Goal: Task Accomplishment & Management: Complete application form

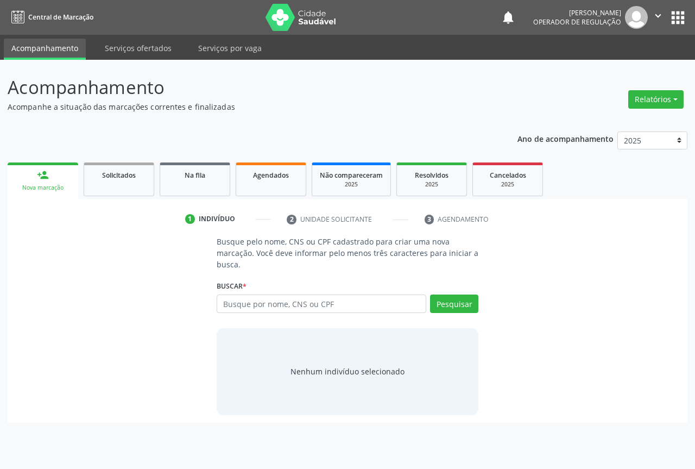
click at [271, 305] on input "text" at bounding box center [322, 303] width 210 height 18
type input "709000851132918"
click at [443, 306] on button "Pesquisar" at bounding box center [454, 303] width 48 height 18
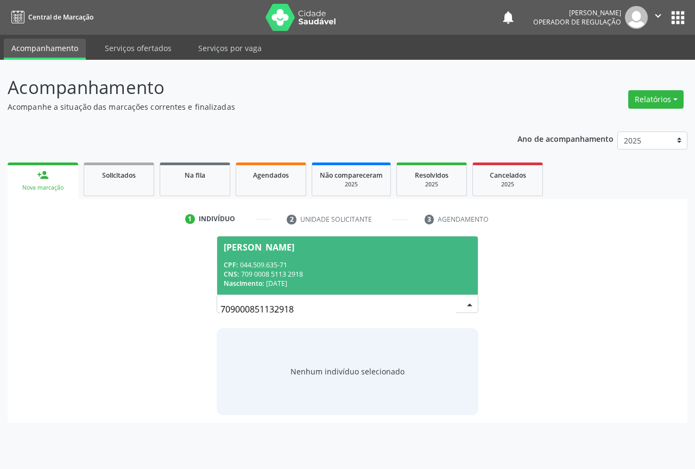
click at [269, 266] on div "CPF: 044.509.635-71" at bounding box center [348, 264] width 248 height 9
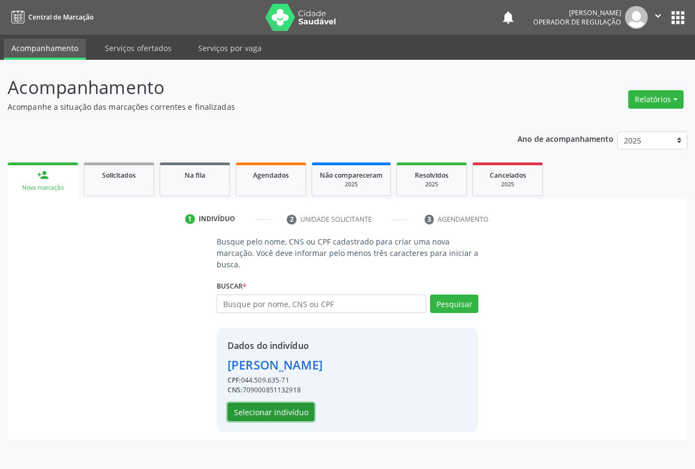
click at [287, 415] on button "Selecionar indivíduo" at bounding box center [271, 412] width 87 height 18
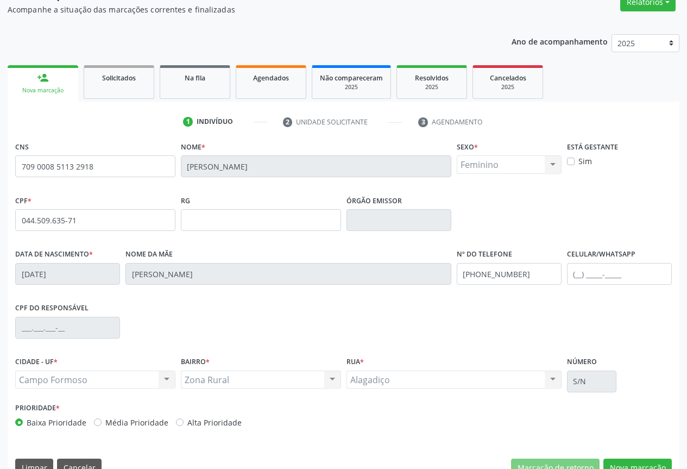
scroll to position [101, 0]
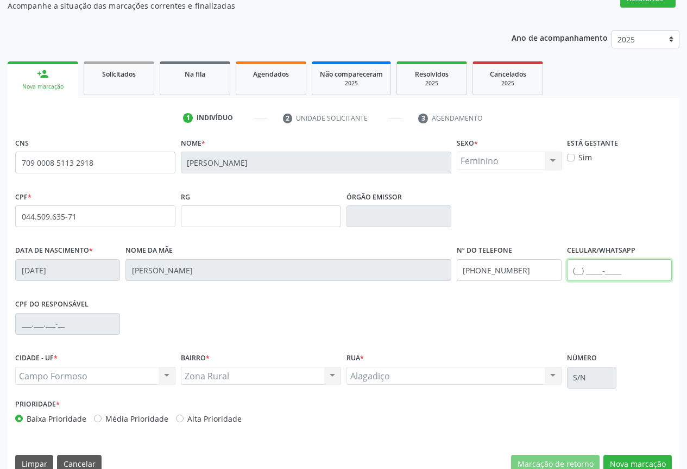
click at [577, 269] on input "text" at bounding box center [619, 270] width 105 height 22
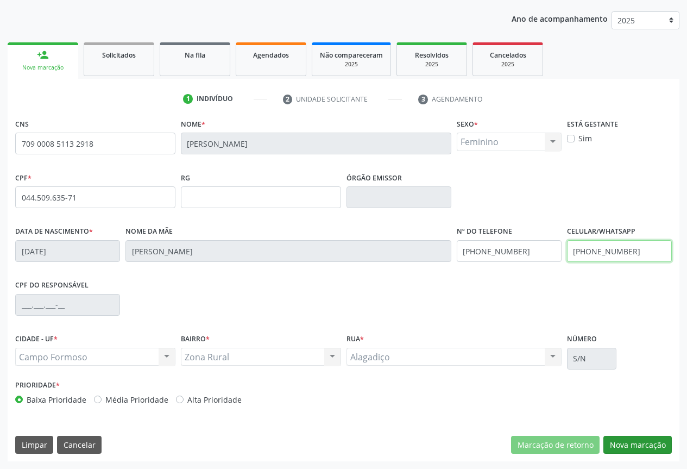
type input "[PHONE_NUMBER]"
click at [619, 442] on button "Nova marcação" at bounding box center [638, 445] width 68 height 18
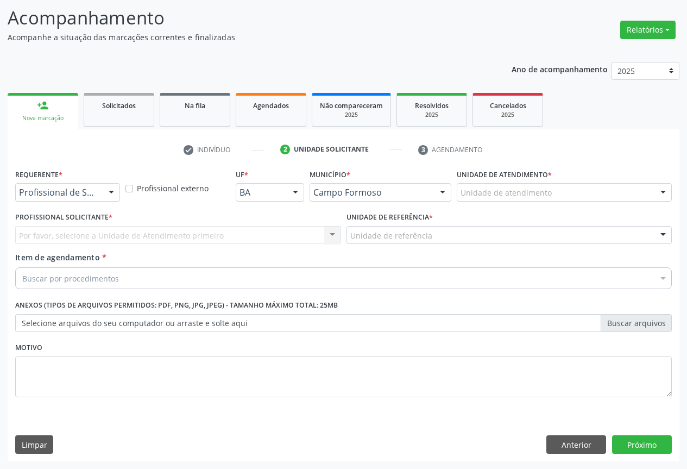
scroll to position [70, 0]
click at [108, 192] on div at bounding box center [111, 193] width 16 height 18
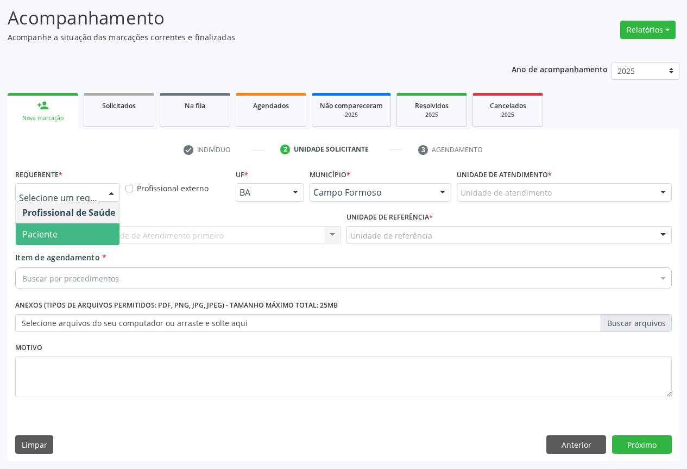
click at [50, 233] on span "Paciente" at bounding box center [39, 234] width 35 height 12
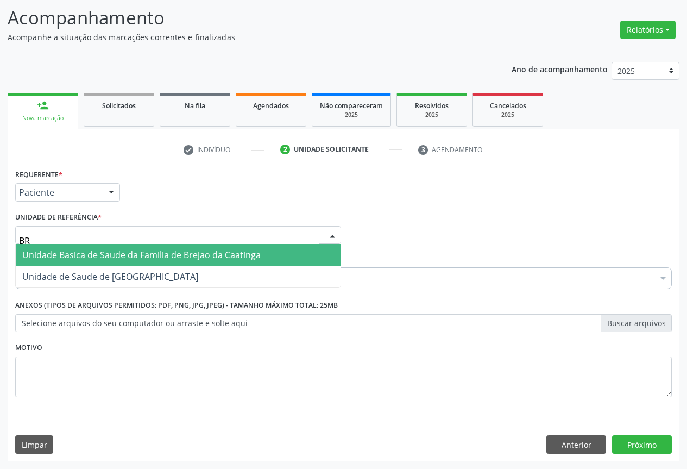
type input "R"
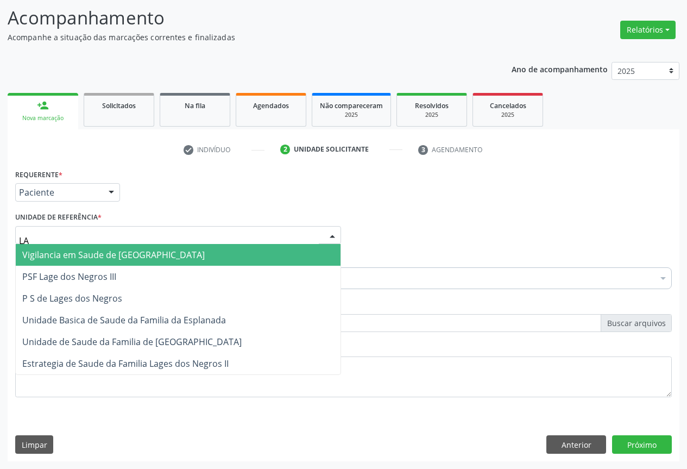
type input "LAG"
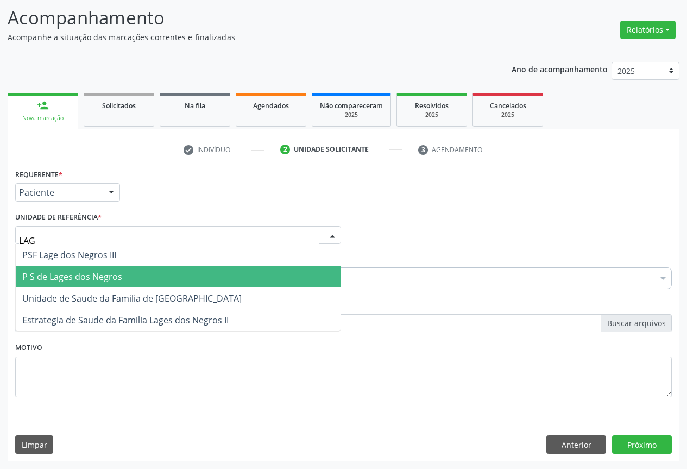
click at [74, 273] on span "P S de Lages dos Negros" at bounding box center [72, 277] width 100 height 12
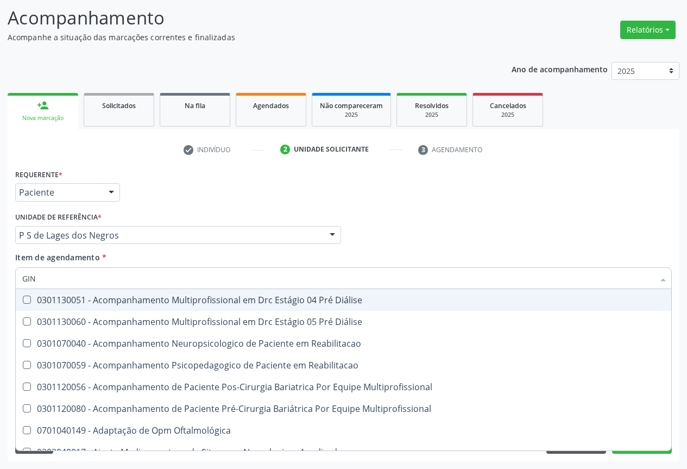
type input "GINE"
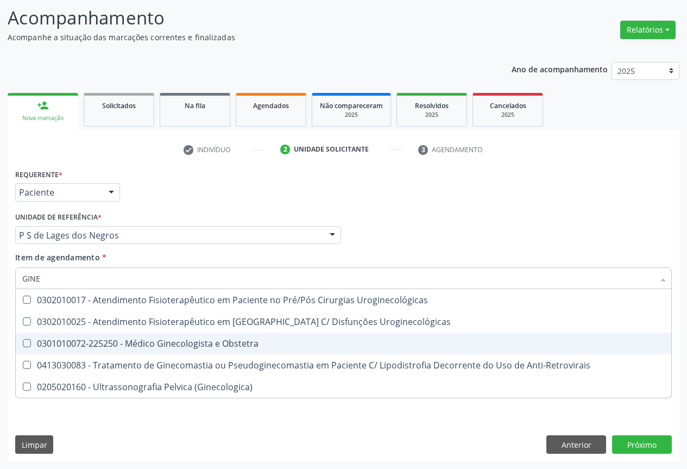
click at [144, 344] on div "0301010072-225250 - Médico Ginecologista e Obstetra" at bounding box center [343, 343] width 643 height 9
checkbox Obstetra "true"
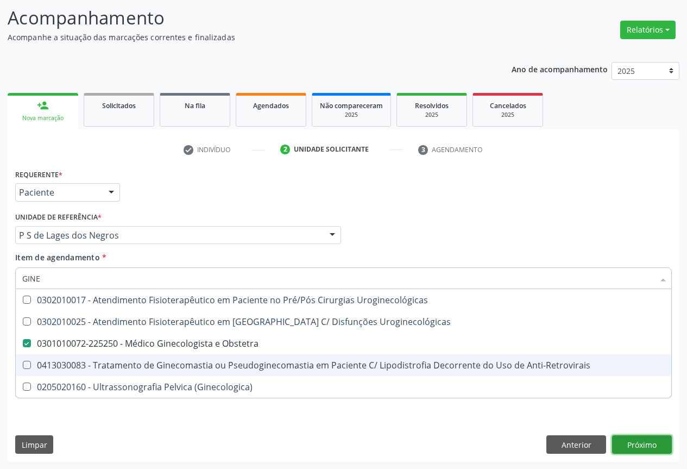
click at [635, 443] on div "Requerente * Paciente Profissional de Saúde Paciente Nenhum resultado encontrad…" at bounding box center [344, 313] width 672 height 295
checkbox Uroginecológicas "true"
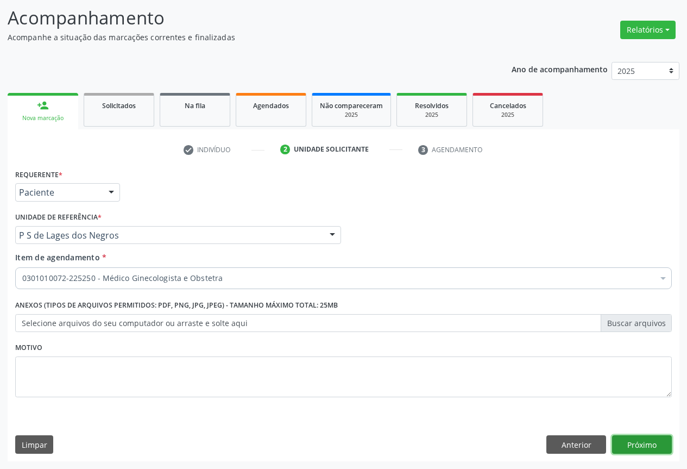
click at [646, 441] on button "Próximo" at bounding box center [642, 444] width 60 height 18
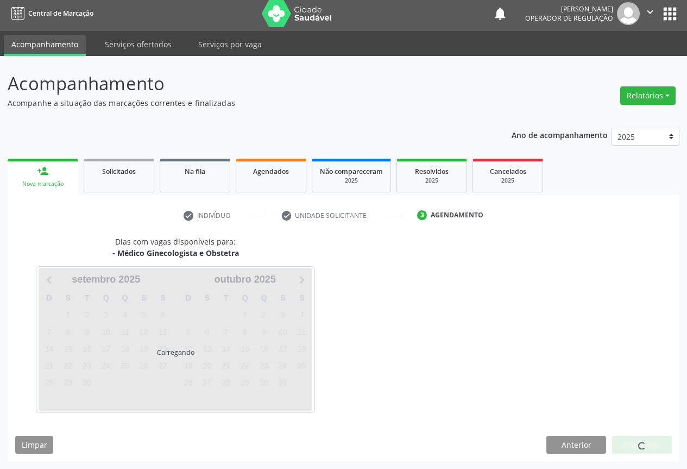
scroll to position [4, 0]
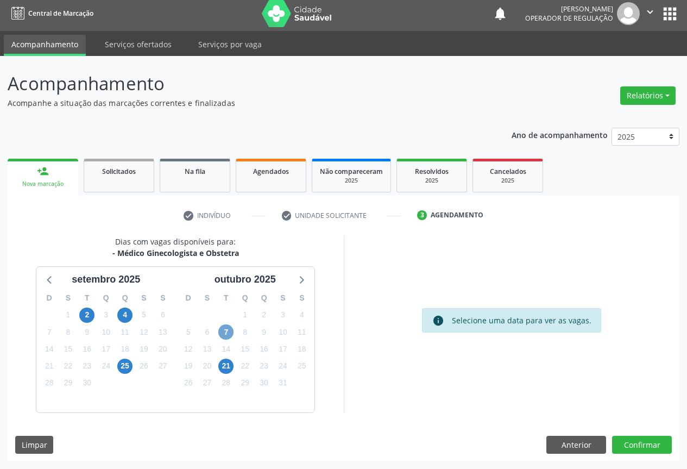
click at [223, 328] on span "7" at bounding box center [225, 331] width 15 height 15
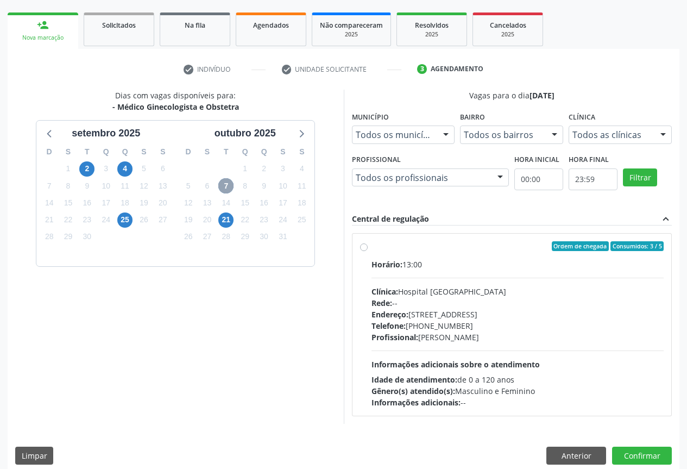
scroll to position [161, 0]
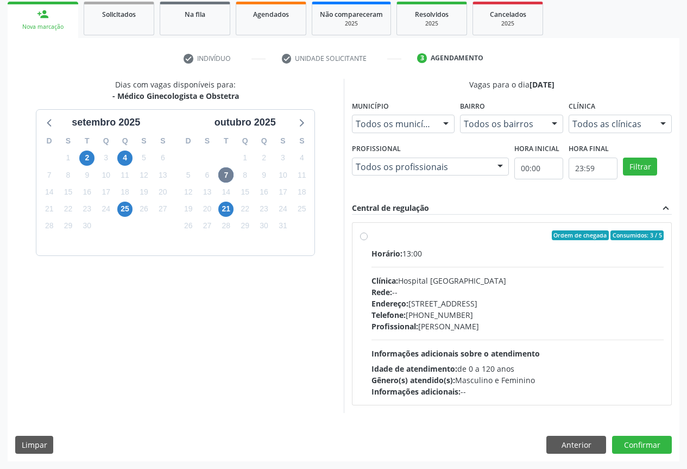
click at [372, 237] on label "Ordem de chegada Consumidos: 3 / 5 Horário: 13:00 Clínica: Hospital [GEOGRAPHIC…" at bounding box center [518, 313] width 293 height 167
click at [360, 237] on input "Ordem de chegada Consumidos: 3 / 5 Horário: 13:00 Clínica: Hospital [GEOGRAPHIC…" at bounding box center [364, 235] width 8 height 10
radio input "true"
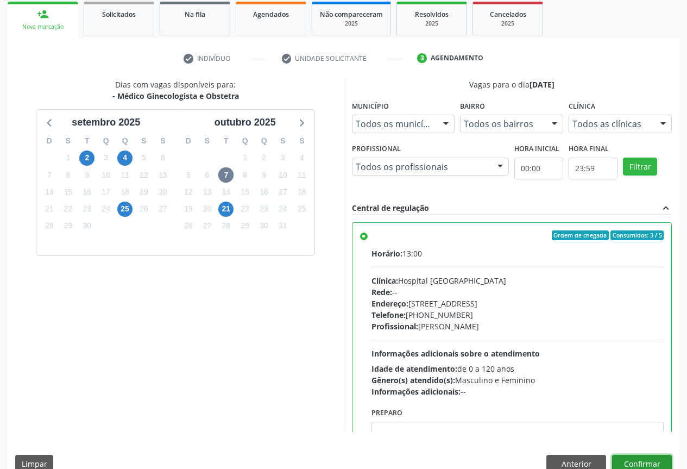
click at [644, 461] on button "Confirmar" at bounding box center [642, 464] width 60 height 18
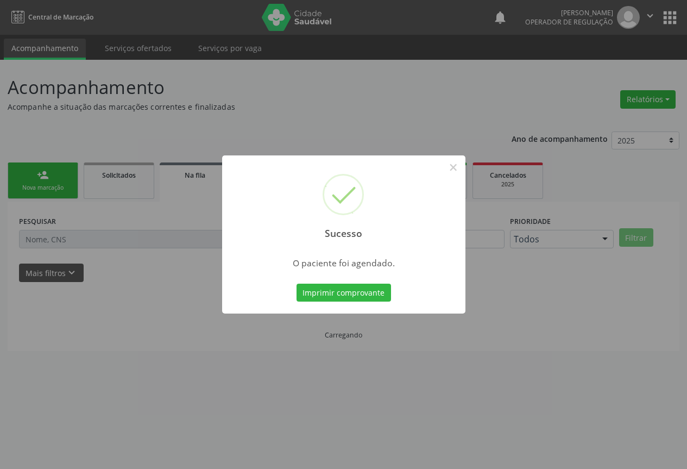
scroll to position [0, 0]
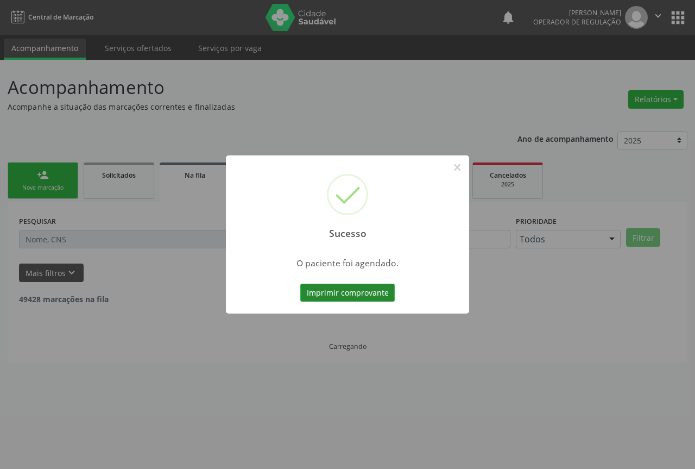
click at [323, 290] on button "Imprimir comprovante" at bounding box center [347, 293] width 95 height 18
